Goal: Information Seeking & Learning: Learn about a topic

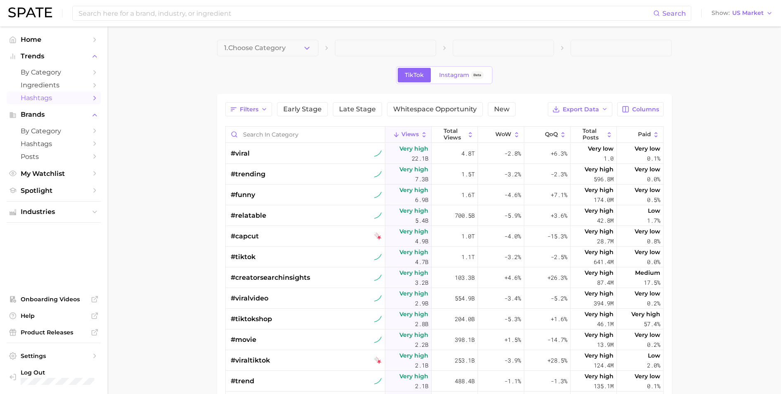
click at [56, 100] on span "Hashtags" at bounding box center [54, 98] width 66 height 8
click at [286, 44] on button "1. Choose Category" at bounding box center [267, 48] width 101 height 17
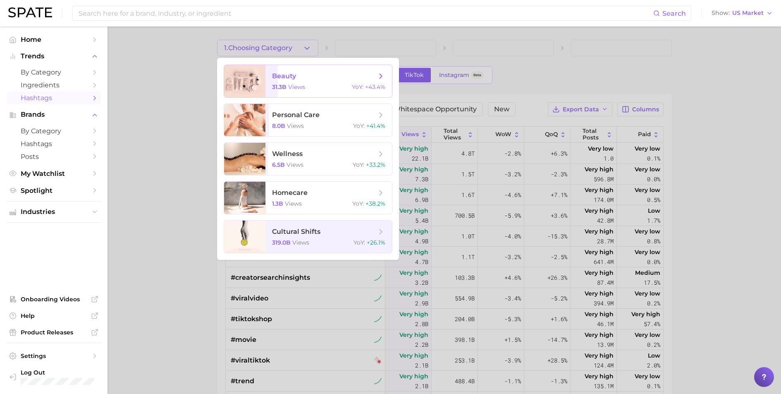
click at [296, 84] on span "views" at bounding box center [296, 86] width 17 height 7
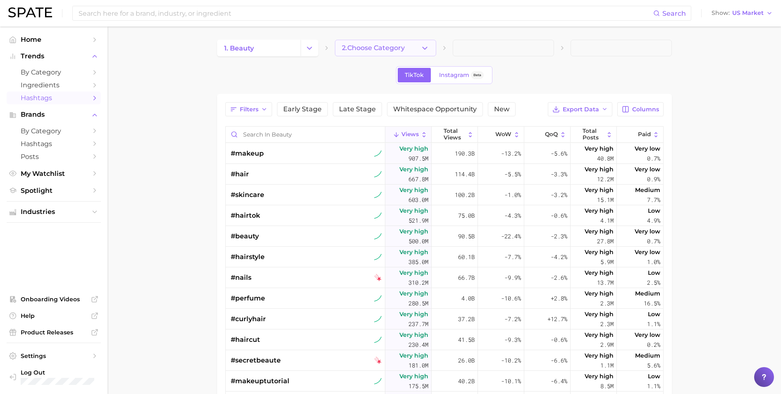
click at [376, 48] on span "2. Choose Category" at bounding box center [373, 47] width 63 height 7
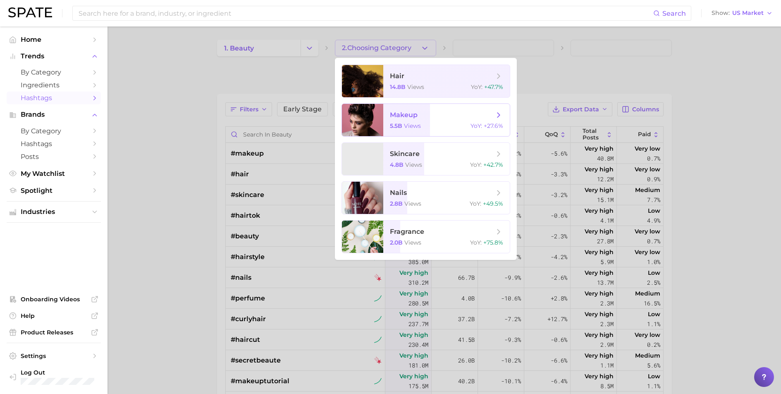
click at [382, 121] on div at bounding box center [362, 120] width 41 height 32
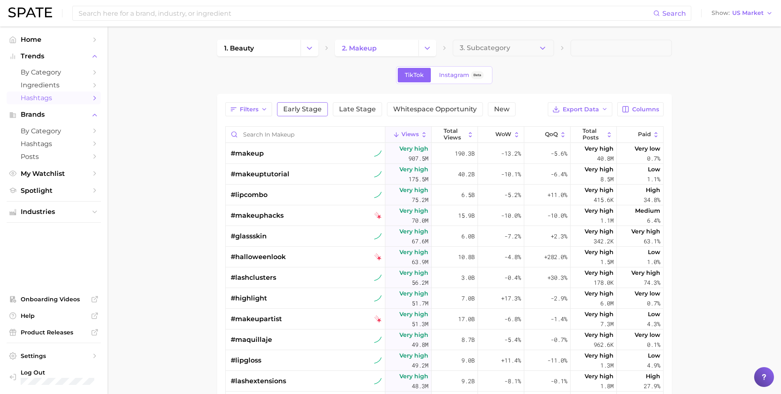
click at [299, 103] on button "Early Stage" at bounding box center [302, 109] width 51 height 14
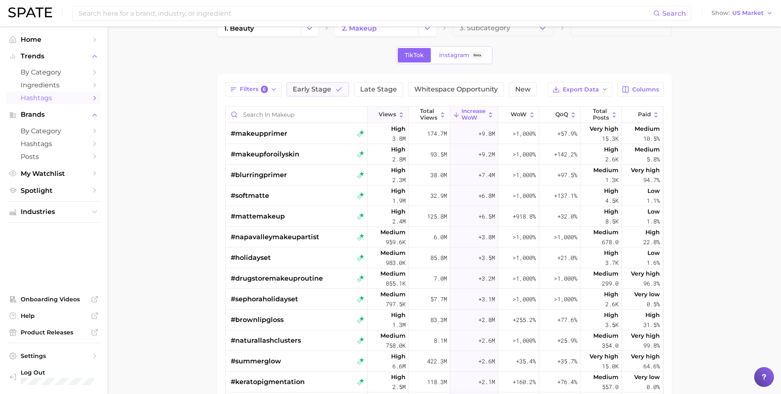
click at [380, 118] on button "Views" at bounding box center [388, 115] width 41 height 16
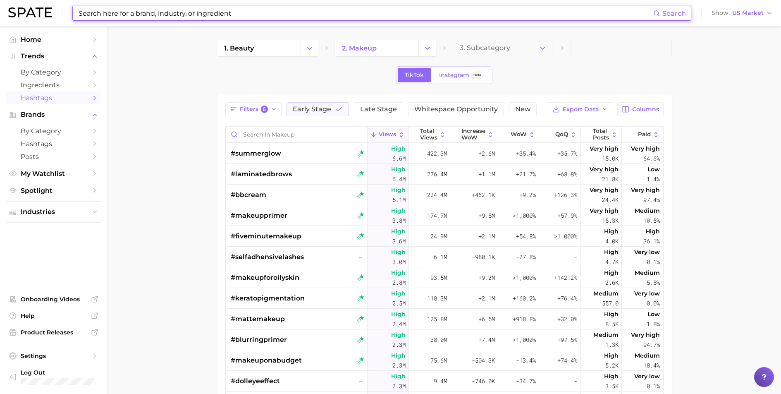
click at [167, 17] on input at bounding box center [366, 13] width 576 height 14
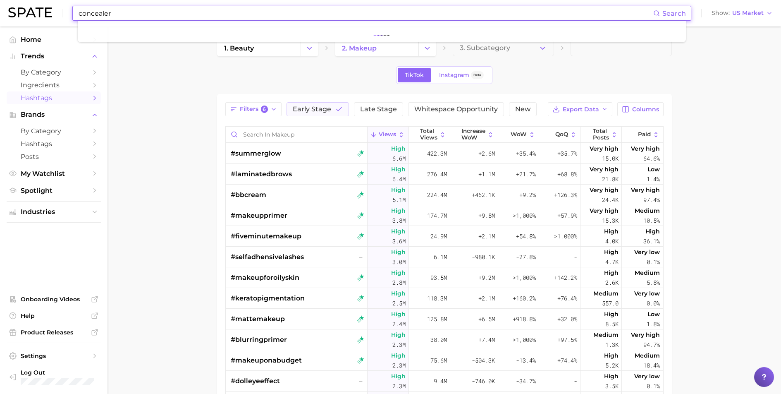
type input "concealer"
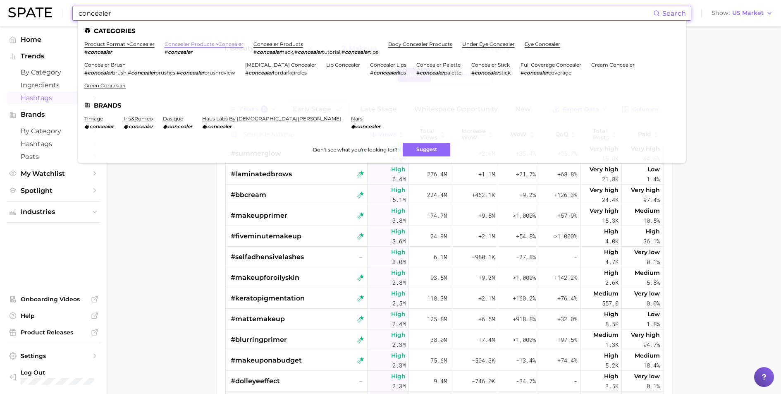
click at [179, 45] on link "concealer products > concealer" at bounding box center [204, 44] width 79 height 6
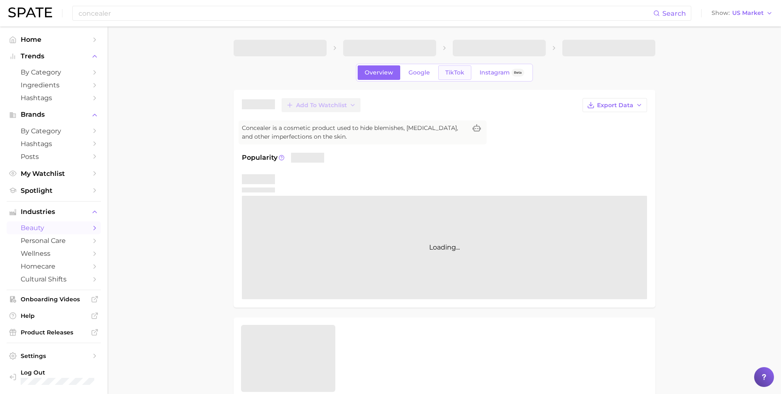
click at [449, 72] on span "TikTok" at bounding box center [454, 72] width 19 height 7
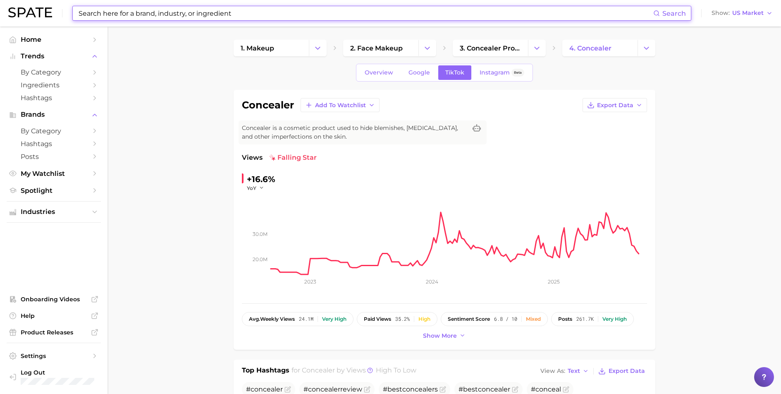
click at [216, 13] on input at bounding box center [366, 13] width 576 height 14
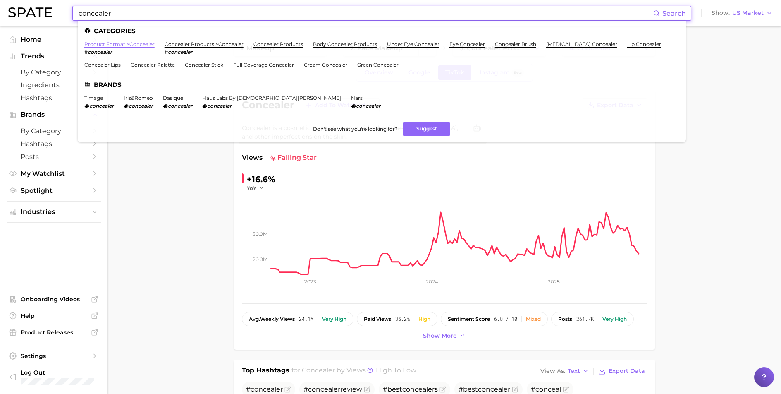
type input "concealer"
click at [127, 45] on link "product format > concealer" at bounding box center [119, 44] width 70 height 6
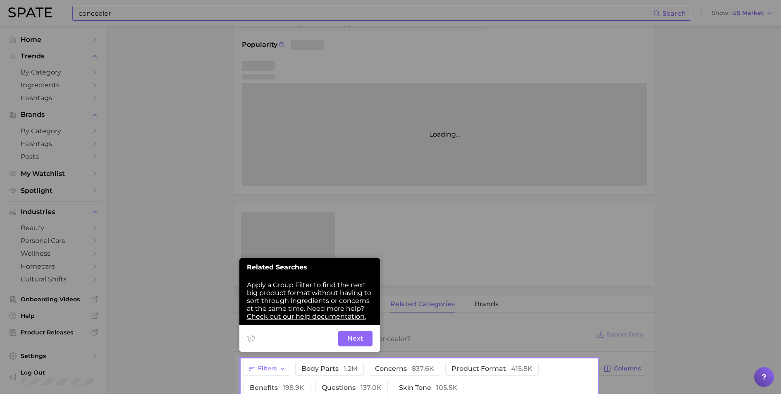
scroll to position [115, 0]
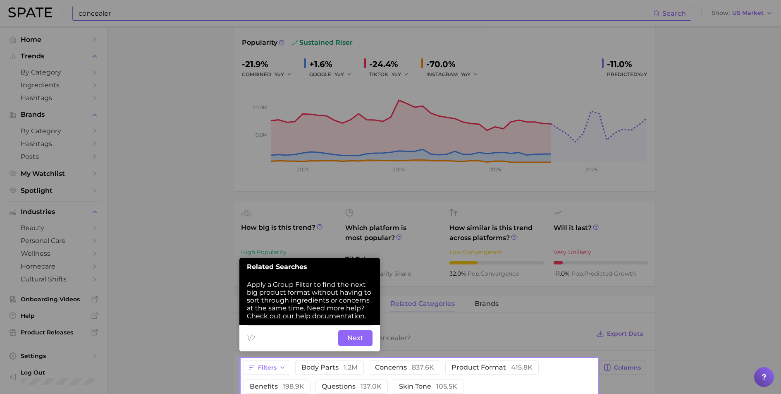
click at [357, 340] on button "Next" at bounding box center [355, 338] width 34 height 16
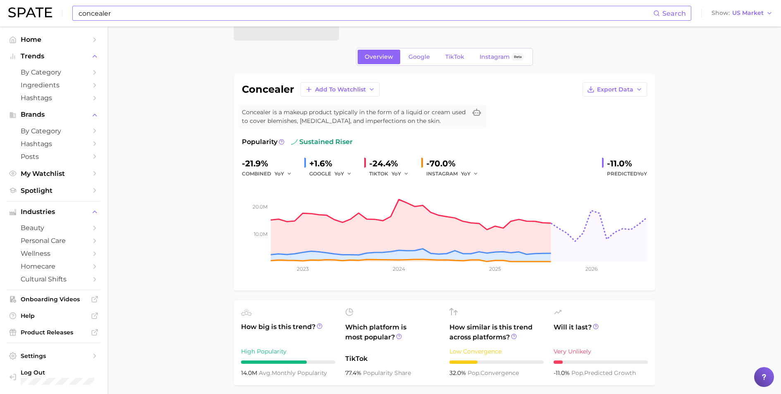
scroll to position [0, 0]
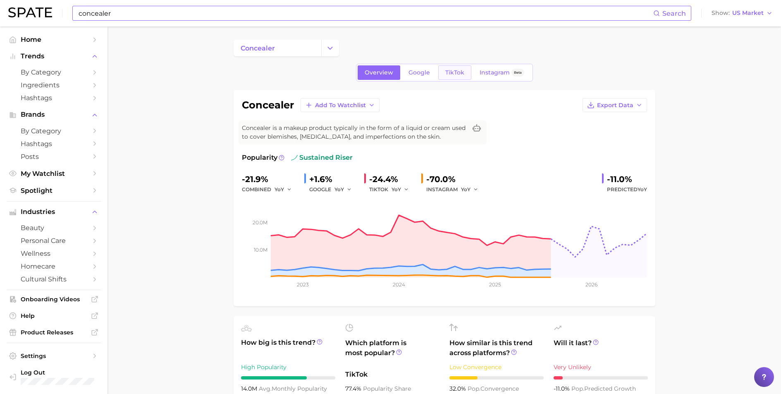
click at [456, 67] on link "TikTok" at bounding box center [454, 72] width 33 height 14
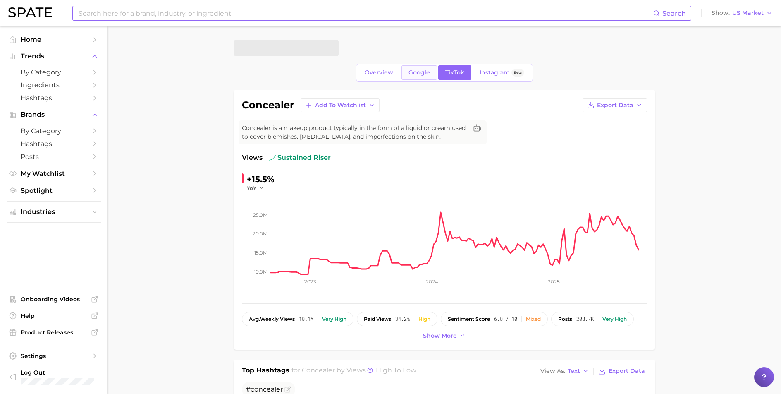
click at [430, 75] on link "Google" at bounding box center [420, 72] width 36 height 14
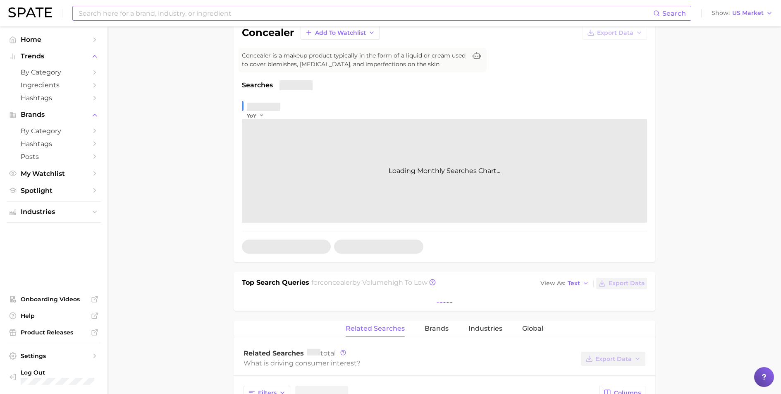
scroll to position [99, 0]
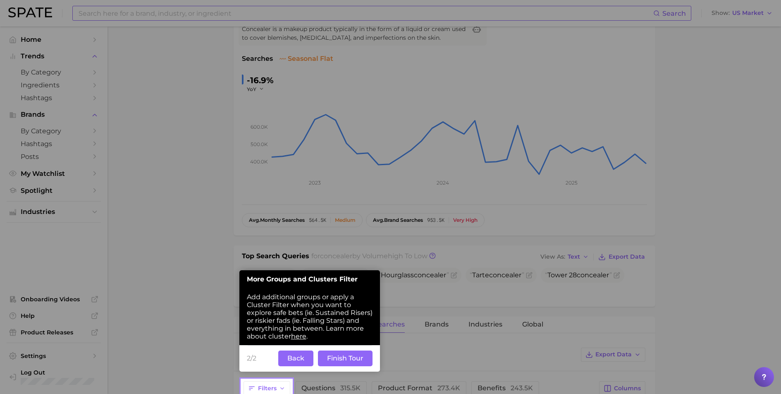
click at [305, 360] on button "Back" at bounding box center [295, 358] width 35 height 16
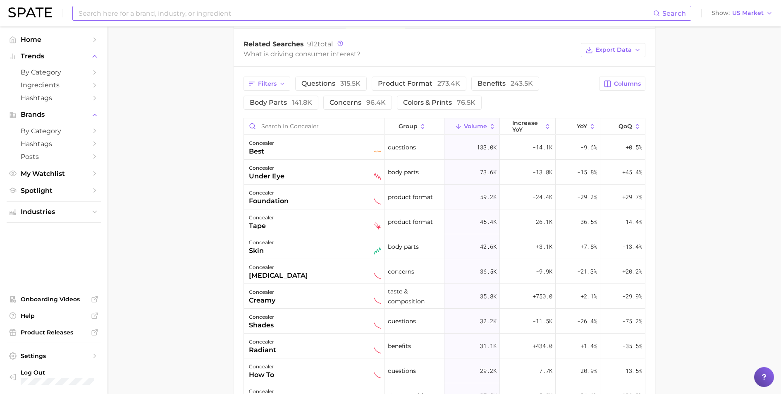
scroll to position [403, 0]
click at [375, 151] on img at bounding box center [377, 151] width 7 height 7
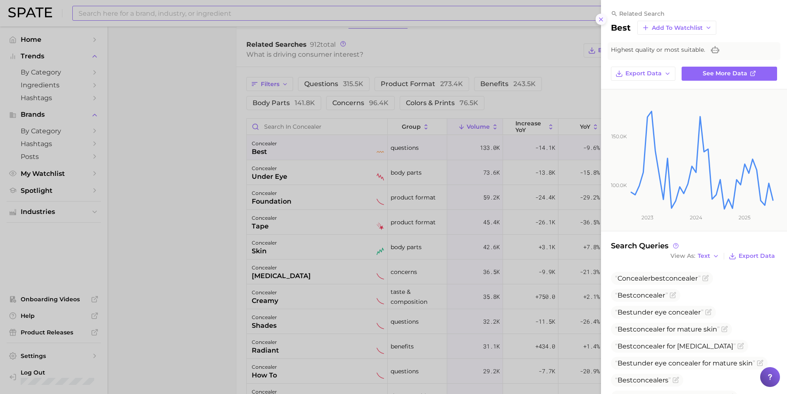
click at [602, 18] on icon at bounding box center [601, 19] width 7 height 7
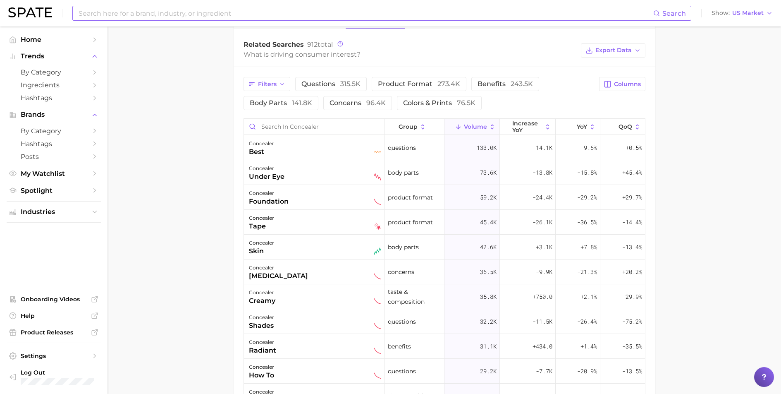
click at [467, 127] on span "Volume" at bounding box center [475, 126] width 23 height 7
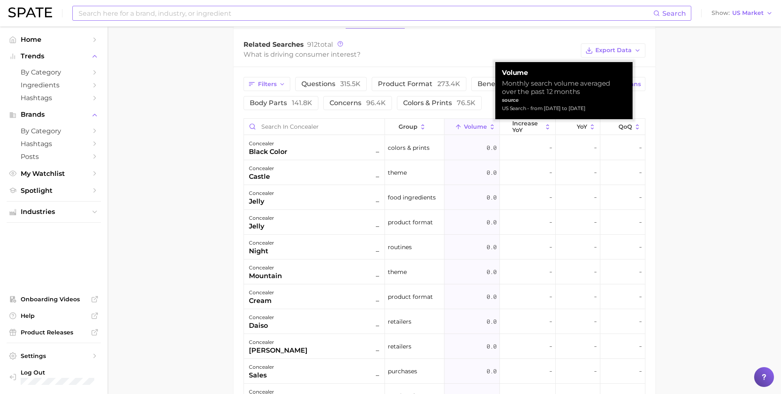
click at [467, 127] on span "Volume" at bounding box center [475, 126] width 23 height 7
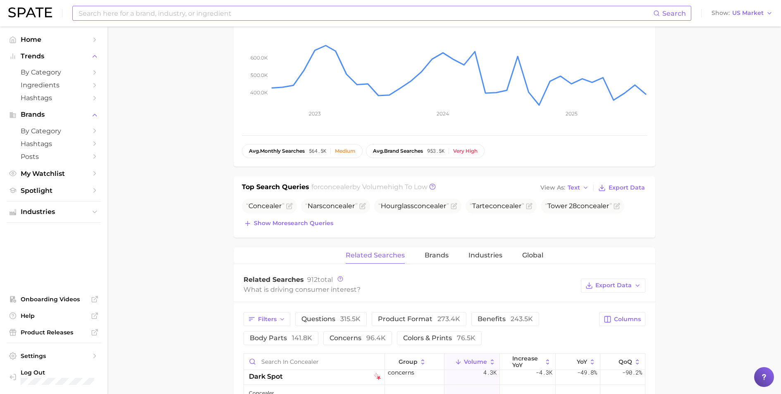
scroll to position [0, 0]
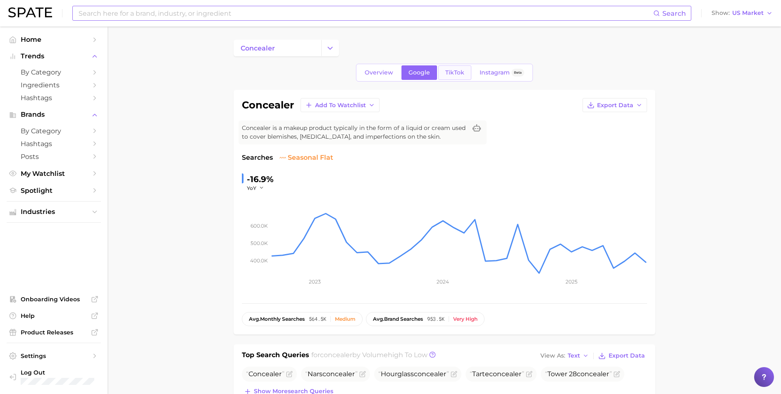
click at [461, 80] on div "Overview Google TikTok Instagram Beta" at bounding box center [444, 73] width 177 height 18
click at [452, 69] on span "TikTok" at bounding box center [454, 72] width 19 height 7
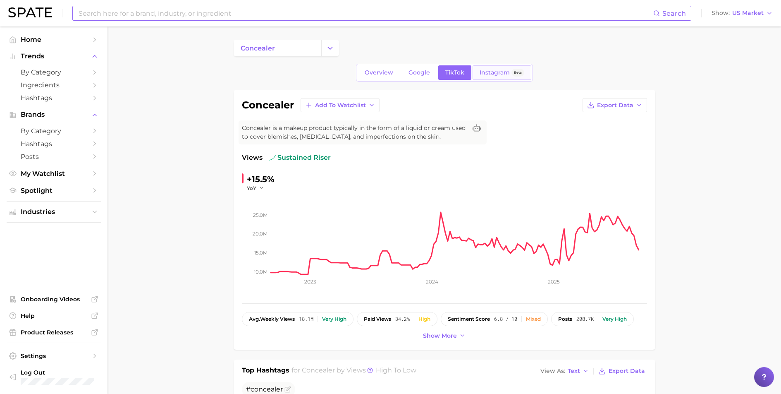
click at [488, 72] on span "Instagram" at bounding box center [495, 72] width 30 height 7
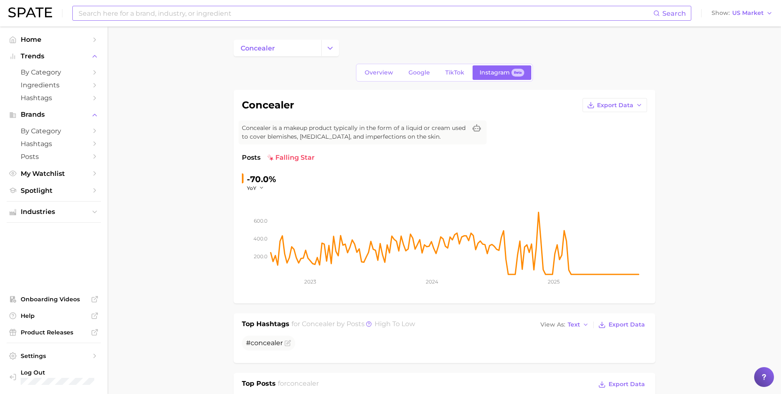
click at [150, 14] on input at bounding box center [366, 13] width 576 height 14
type input "concealer"
